Goal: Transaction & Acquisition: Book appointment/travel/reservation

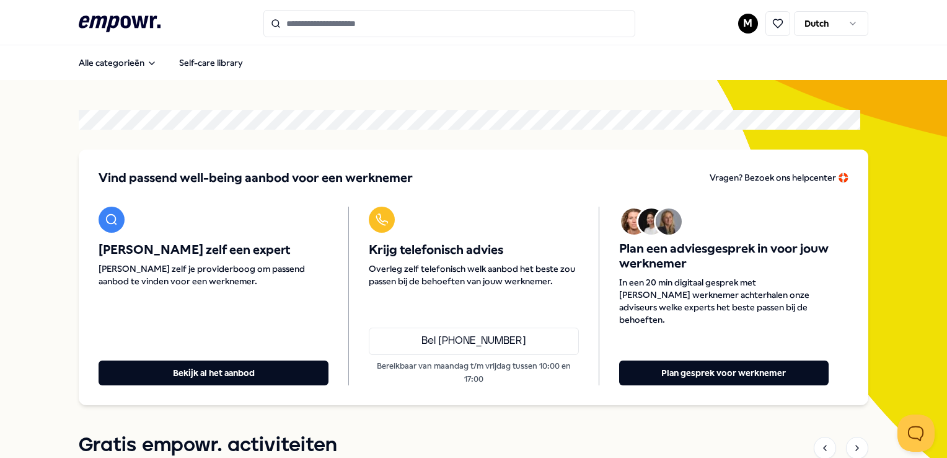
click at [311, 26] on input "Search for products, categories or subcategories" at bounding box center [450, 23] width 372 height 27
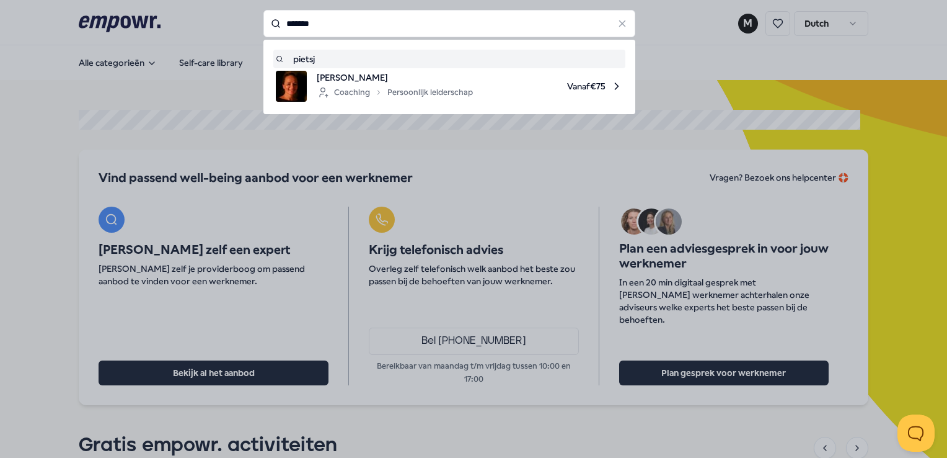
type input "*******"
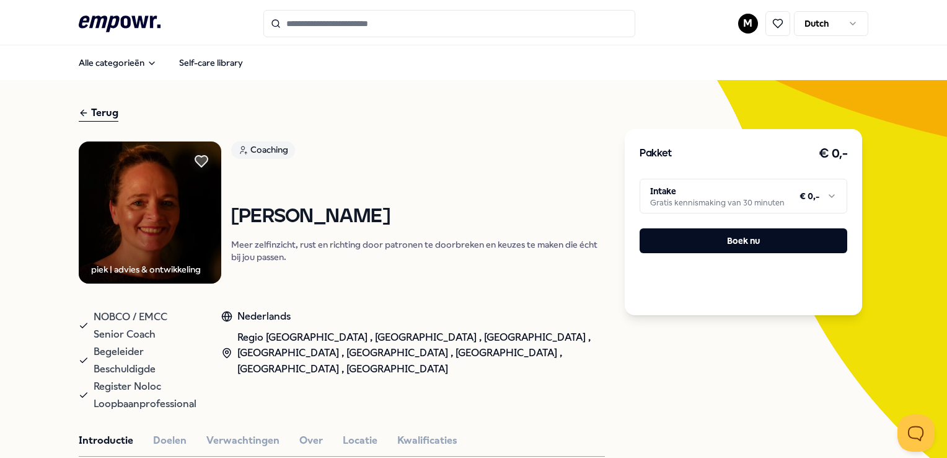
click at [744, 202] on html ".empowr-logo_svg__cls-1{fill:#03032f} M Dutch Alle categorieën Self-care librar…" at bounding box center [473, 229] width 947 height 458
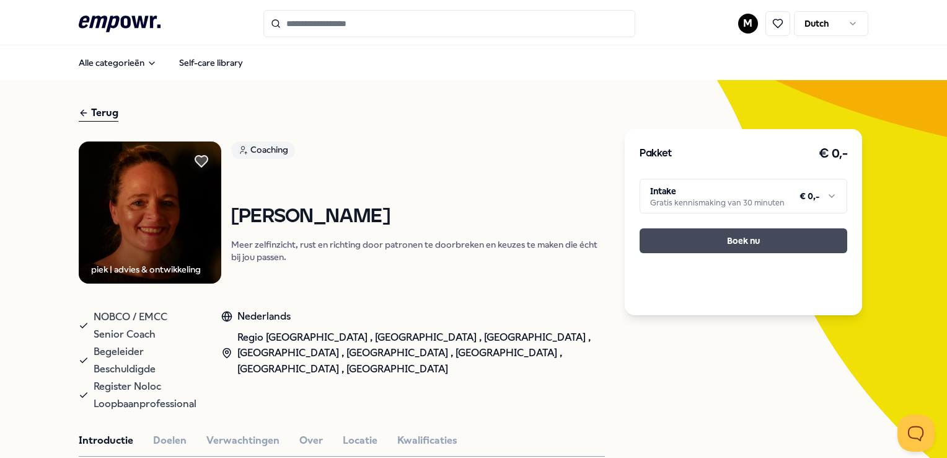
click at [703, 247] on button "Boek nu" at bounding box center [744, 240] width 208 height 25
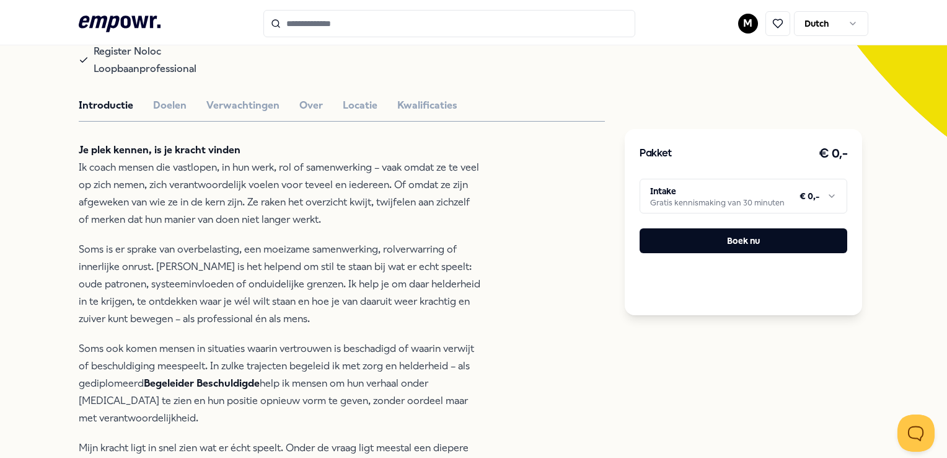
scroll to position [337, 0]
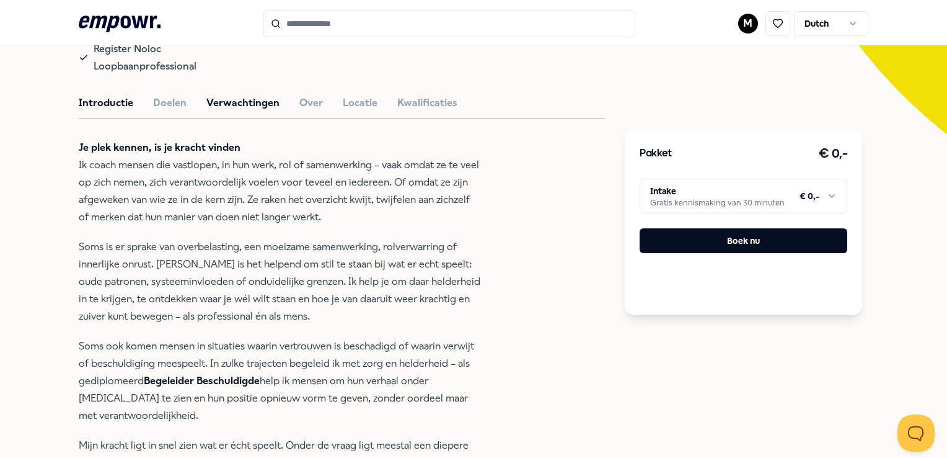
click at [266, 95] on button "Verwachtingen" at bounding box center [242, 103] width 73 height 16
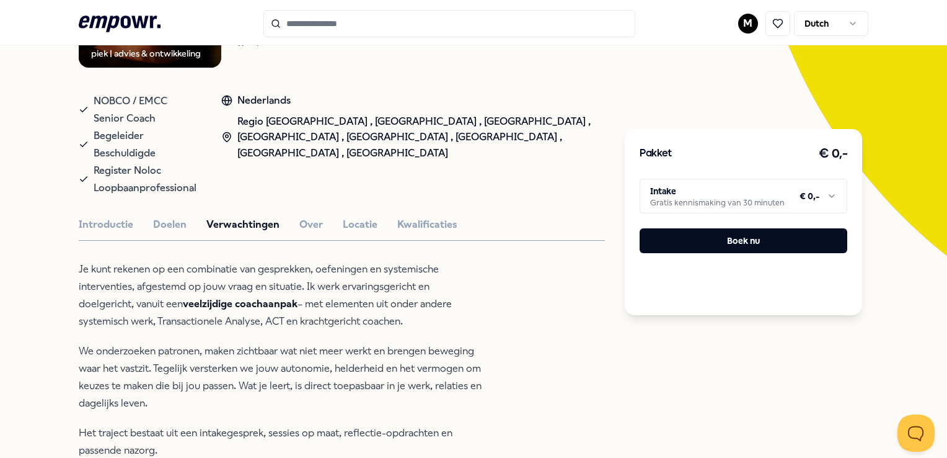
scroll to position [173, 0]
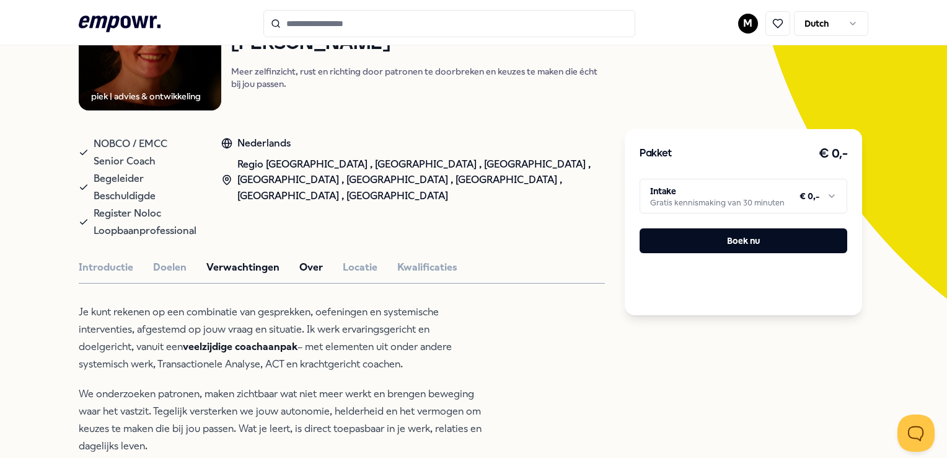
click at [306, 259] on button "Over" at bounding box center [311, 267] width 24 height 16
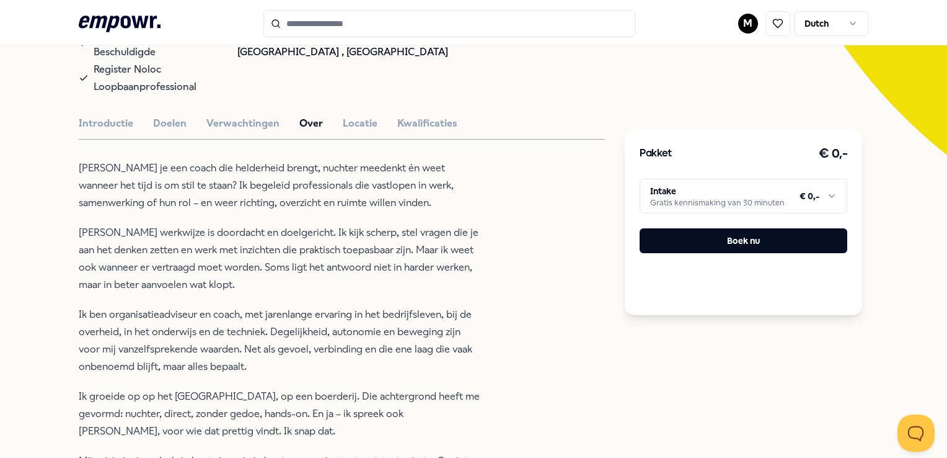
scroll to position [316, 0]
click at [83, 116] on button "Introductie" at bounding box center [106, 124] width 55 height 16
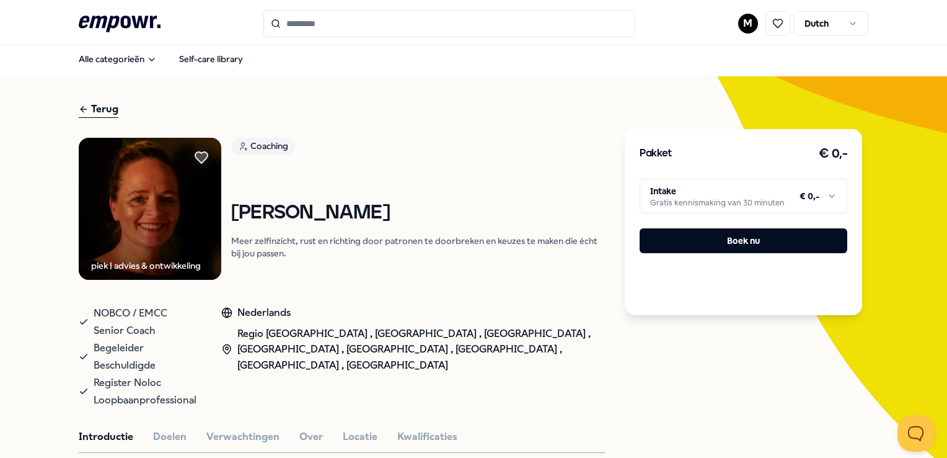
scroll to position [2, 0]
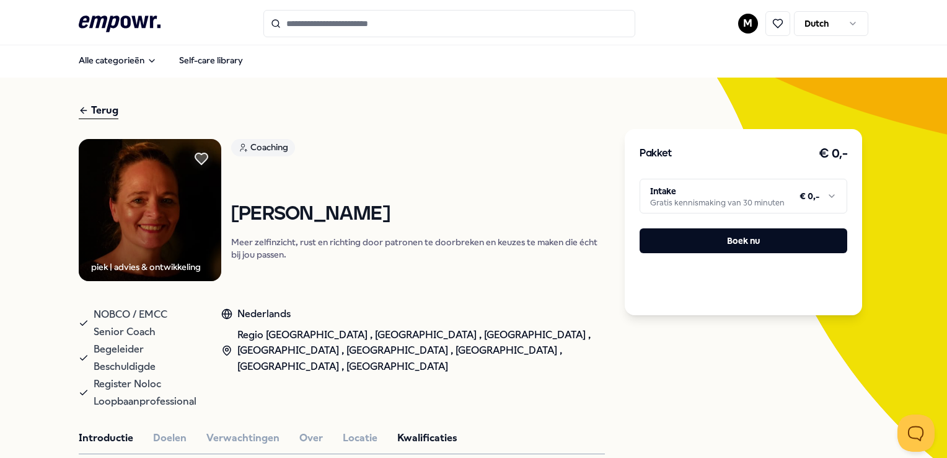
click at [412, 430] on button "Kwalificaties" at bounding box center [427, 438] width 60 height 16
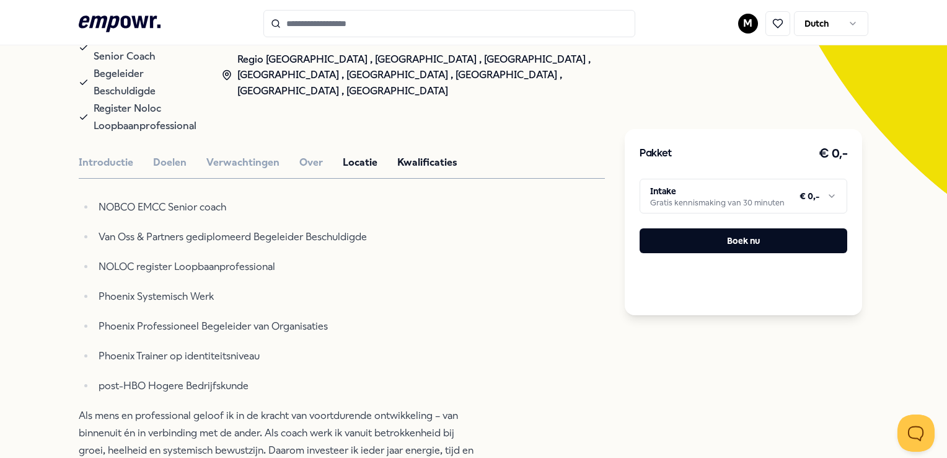
click at [365, 154] on button "Locatie" at bounding box center [360, 162] width 35 height 16
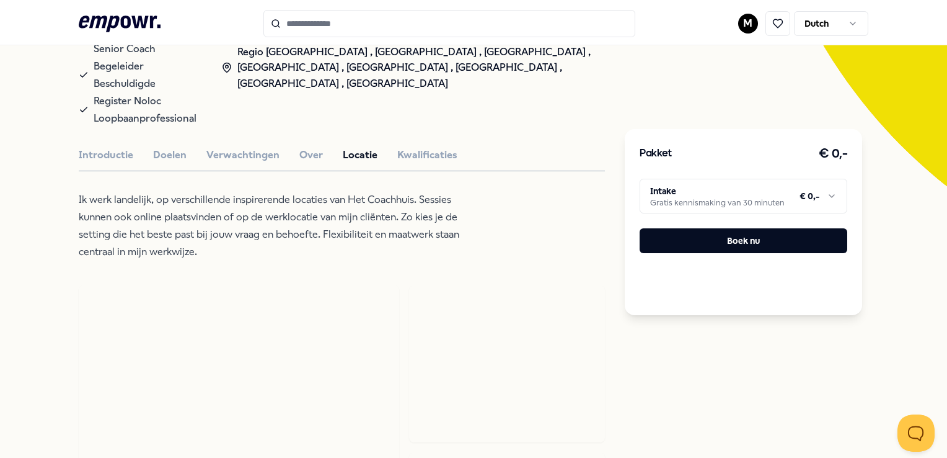
scroll to position [285, 0]
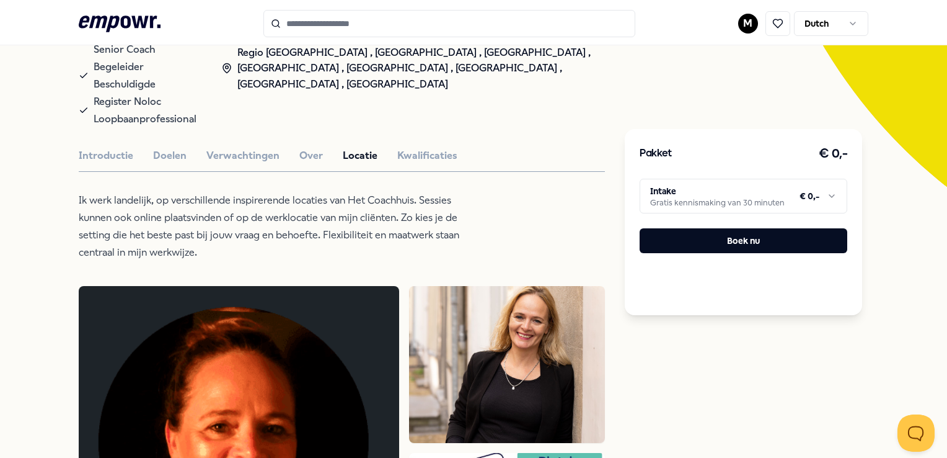
click at [683, 188] on html ".empowr-logo_svg__cls-1{fill:#03032f} M Dutch Alle categorieën Self-care librar…" at bounding box center [473, 229] width 947 height 458
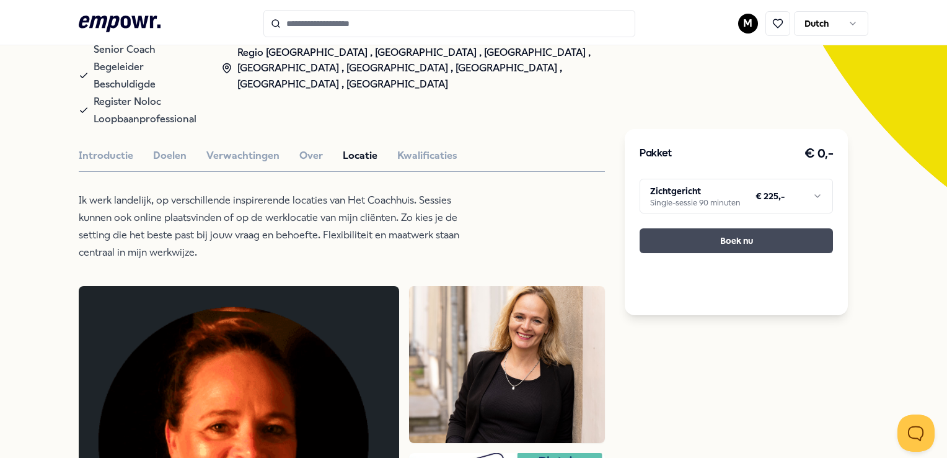
click at [688, 244] on button "Boek nu" at bounding box center [736, 240] width 193 height 25
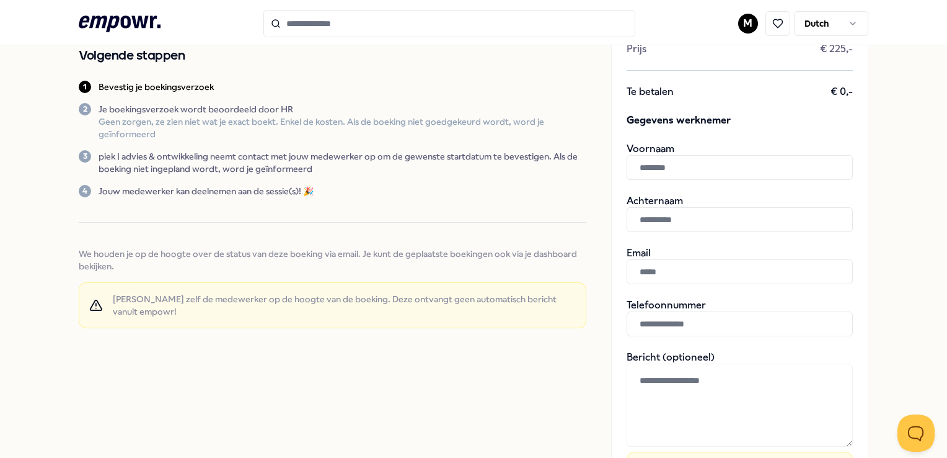
scroll to position [143, 0]
click at [707, 157] on input "text" at bounding box center [740, 166] width 226 height 25
type input "*****"
click at [657, 231] on input "text" at bounding box center [740, 218] width 226 height 25
drag, startPoint x: 690, startPoint y: 217, endPoint x: 512, endPoint y: 210, distance: 178.7
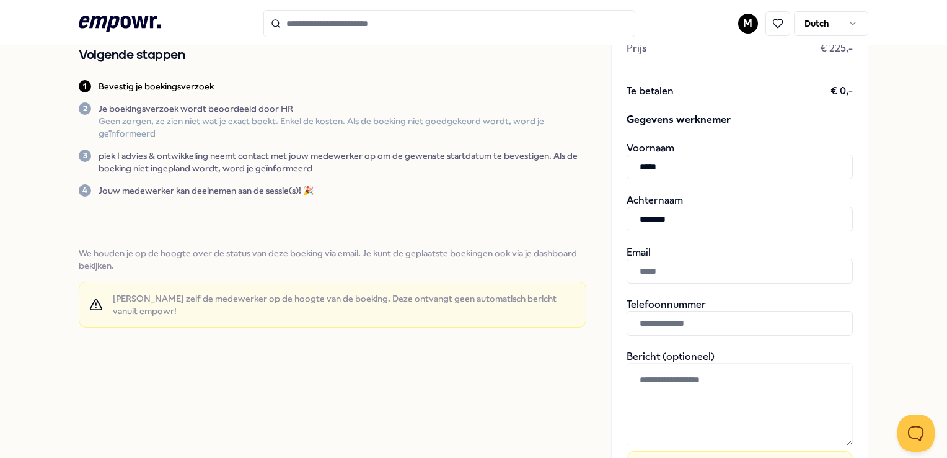
click at [512, 210] on div "Bevestig je boekingsverzoek Bevestig je boeking door de gegevens van de werknem…" at bounding box center [473, 268] width 789 height 732
type input "********"
type input "**********"
click at [665, 317] on input "text" at bounding box center [740, 323] width 226 height 25
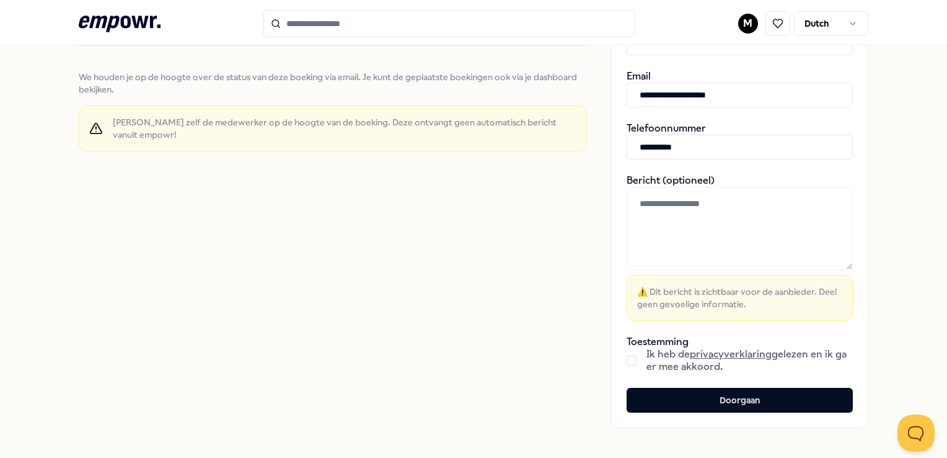
scroll to position [320, 0]
type input "**********"
click at [627, 356] on button "button" at bounding box center [632, 360] width 10 height 10
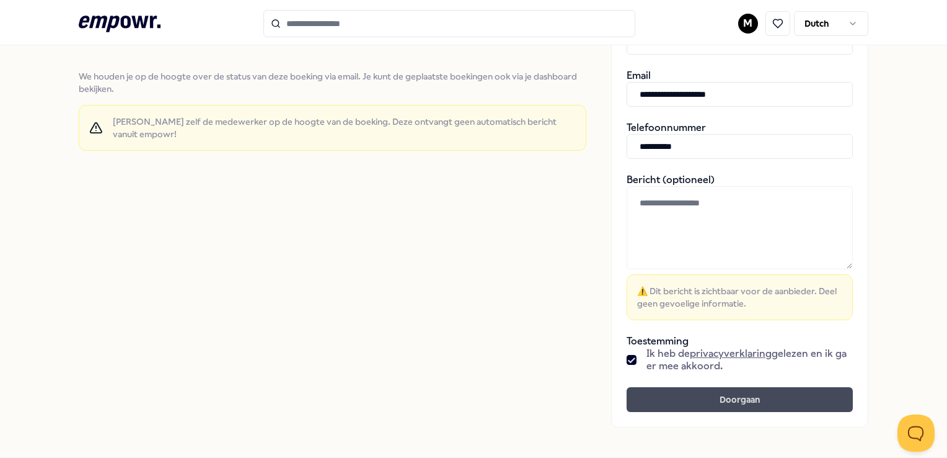
click at [649, 402] on button "Doorgaan" at bounding box center [740, 399] width 226 height 25
